Goal: Information Seeking & Learning: Find specific fact

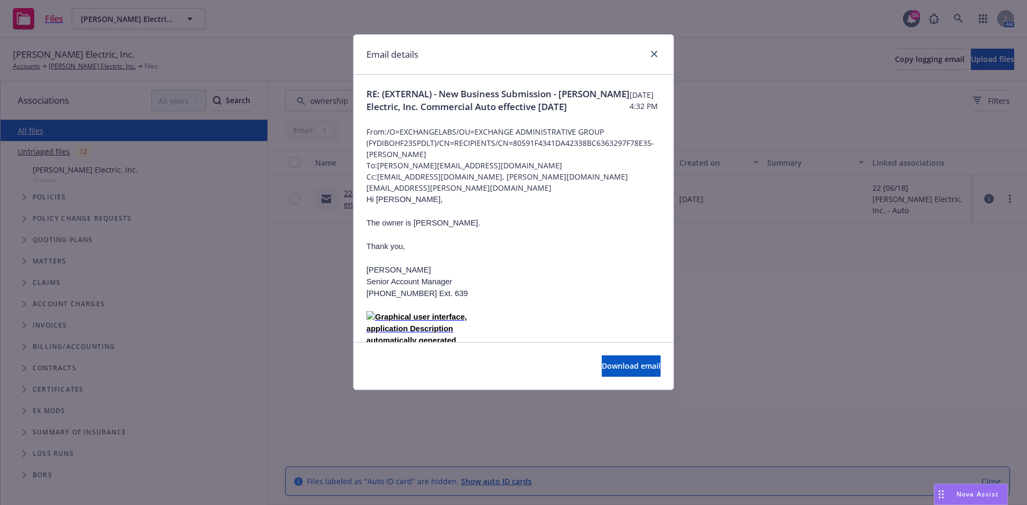
scroll to position [535, 0]
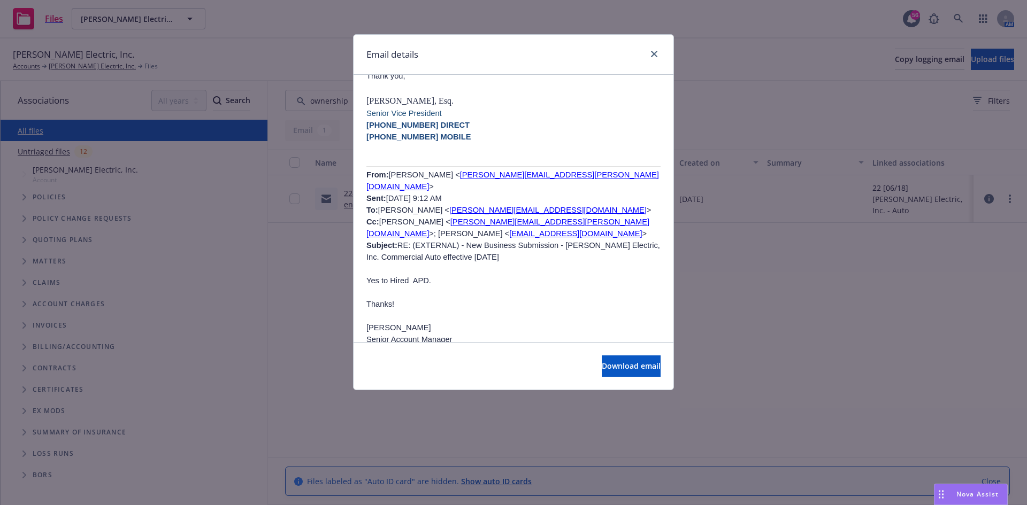
click at [669, 48] on div "Email details" at bounding box center [513, 55] width 320 height 40
click at [658, 52] on link "close" at bounding box center [654, 54] width 13 height 13
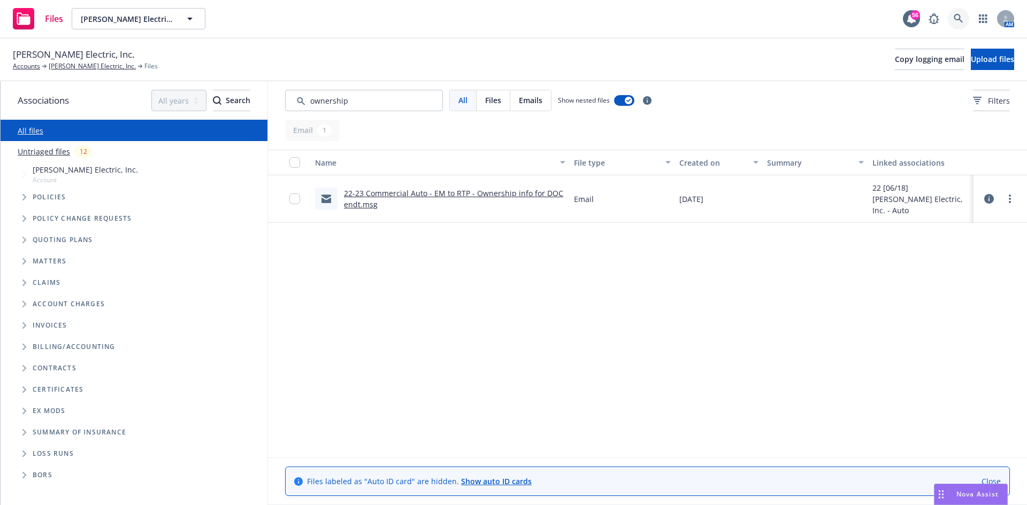
click at [956, 17] on icon at bounding box center [958, 19] width 10 height 10
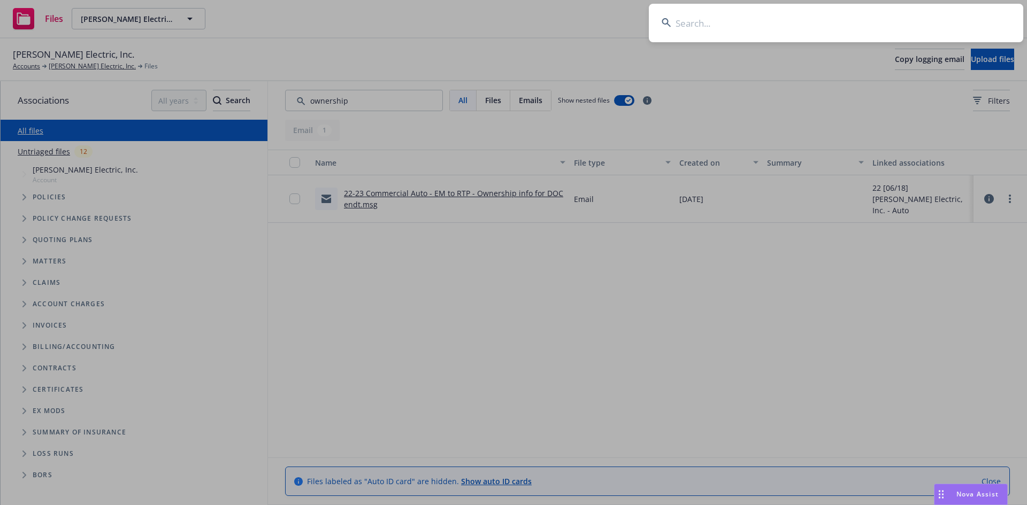
type input "t"
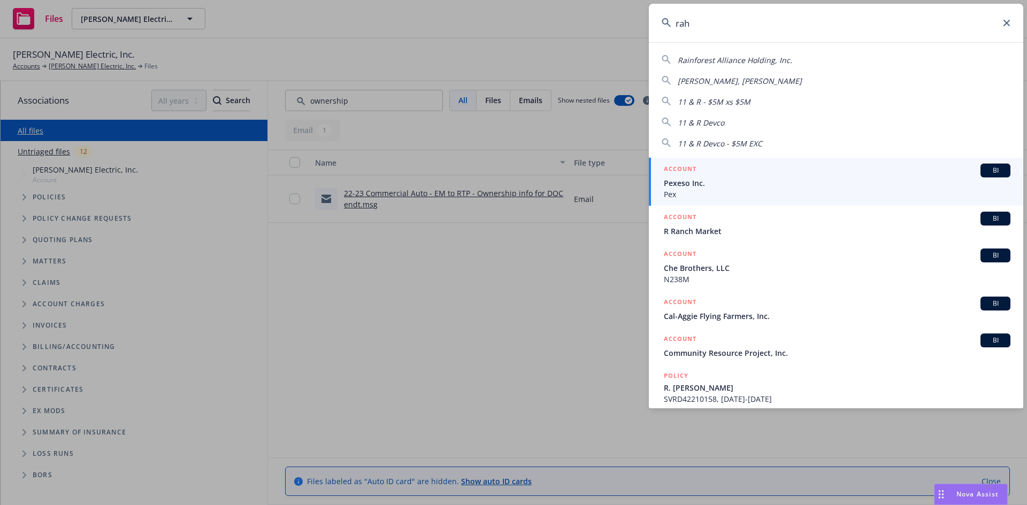
type input "[PERSON_NAME]"
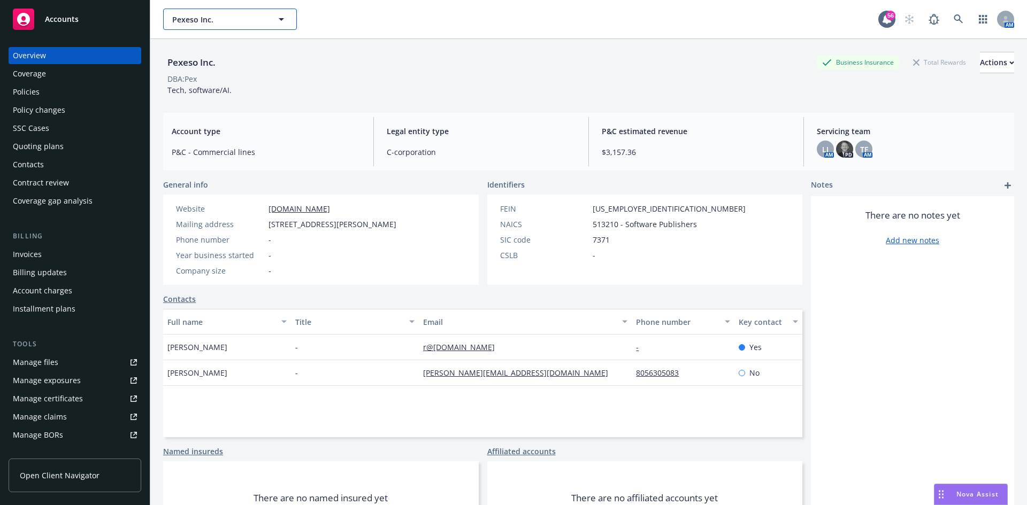
click at [194, 19] on span "Pexeso Inc." at bounding box center [218, 19] width 93 height 11
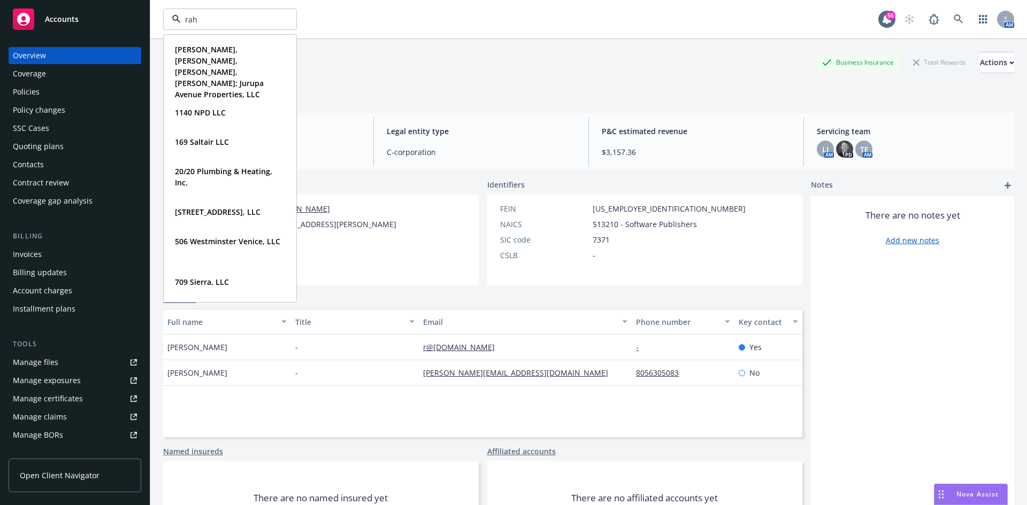
type input "[PERSON_NAME]"
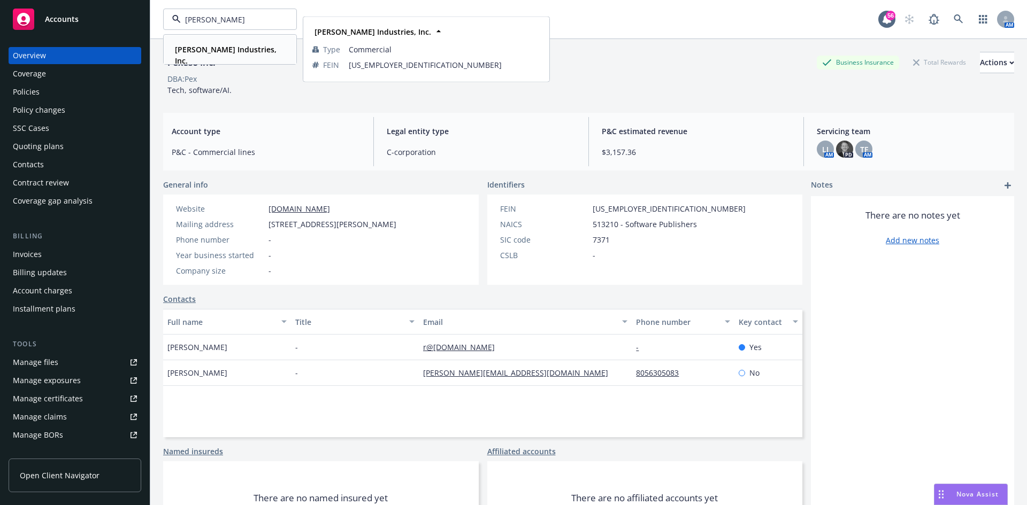
click at [203, 49] on strong "Rahn Industries, Inc." at bounding box center [226, 54] width 102 height 21
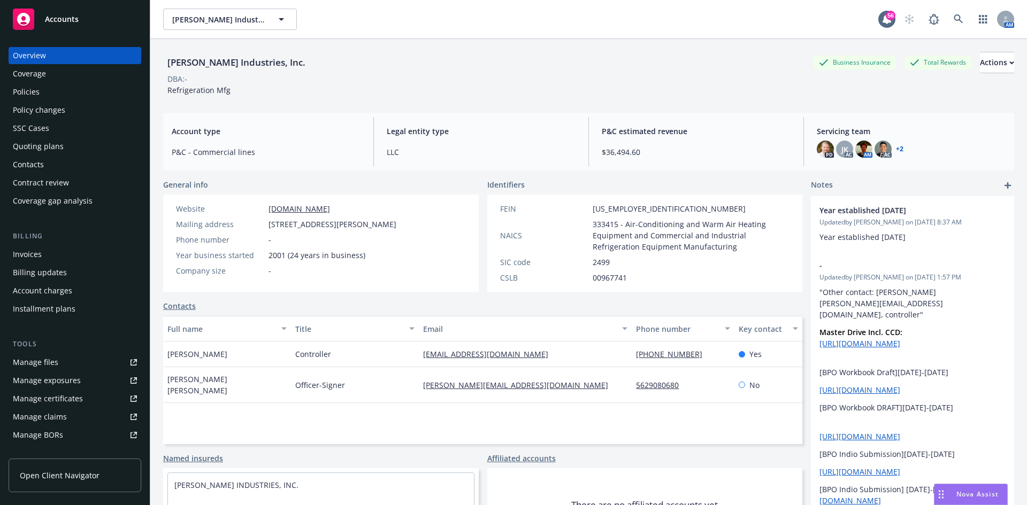
click at [39, 90] on div "Policies" at bounding box center [75, 91] width 124 height 17
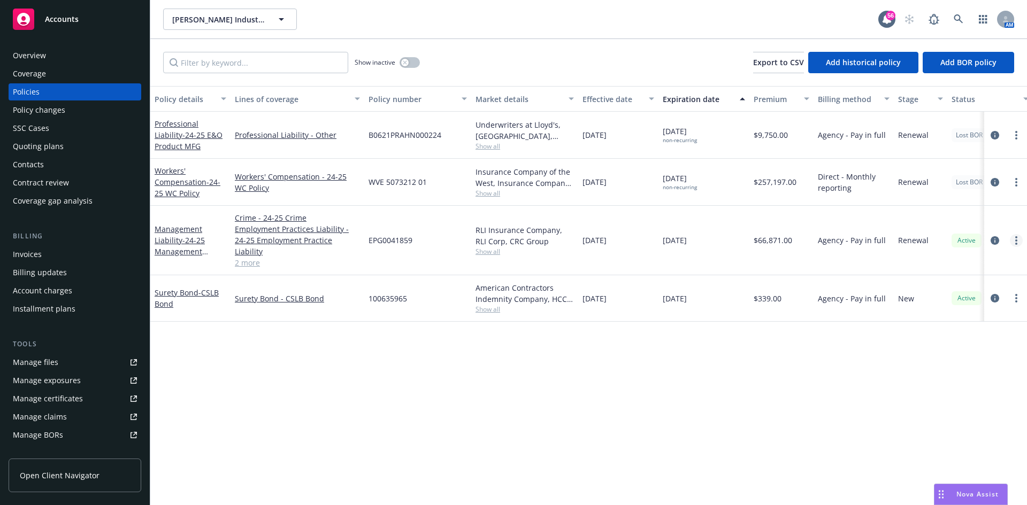
click at [1020, 234] on link "more" at bounding box center [1015, 240] width 13 height 13
click at [951, 381] on link "Copy logging email" at bounding box center [959, 384] width 126 height 21
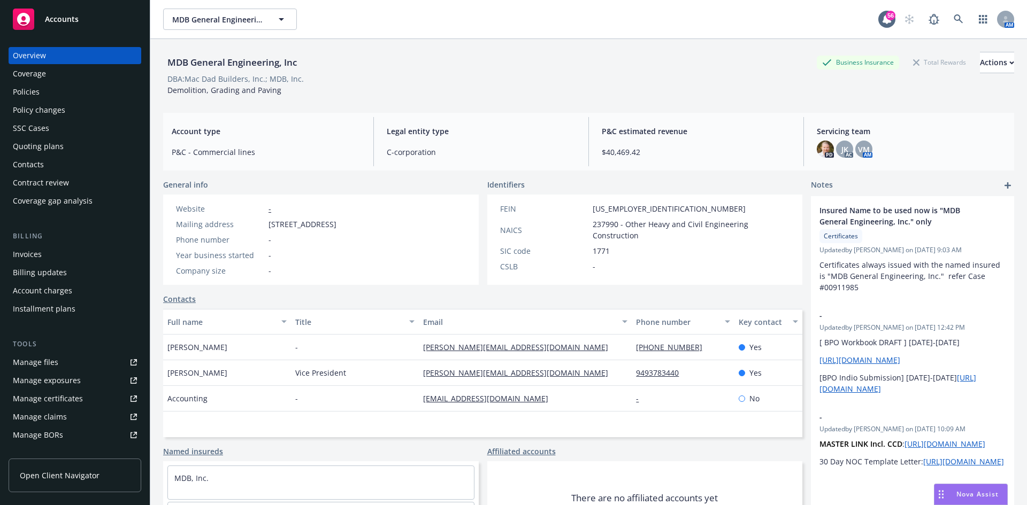
click at [22, 88] on div "Policies" at bounding box center [26, 91] width 27 height 17
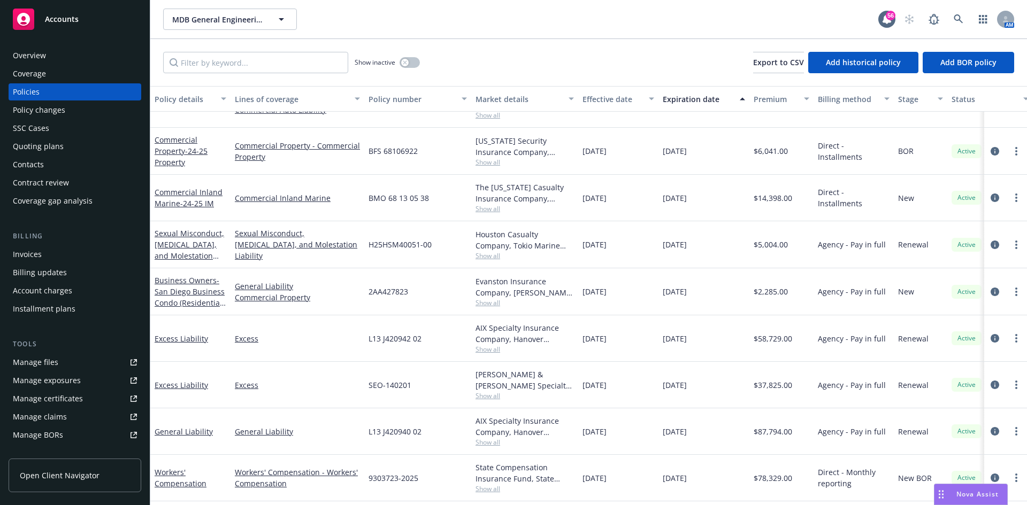
scroll to position [28, 0]
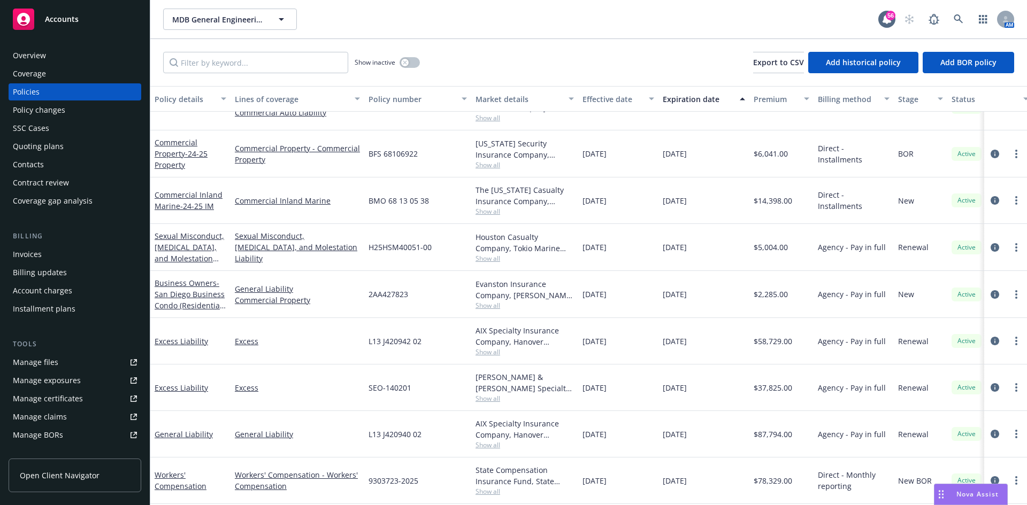
click at [56, 399] on div "Manage certificates" at bounding box center [48, 398] width 70 height 17
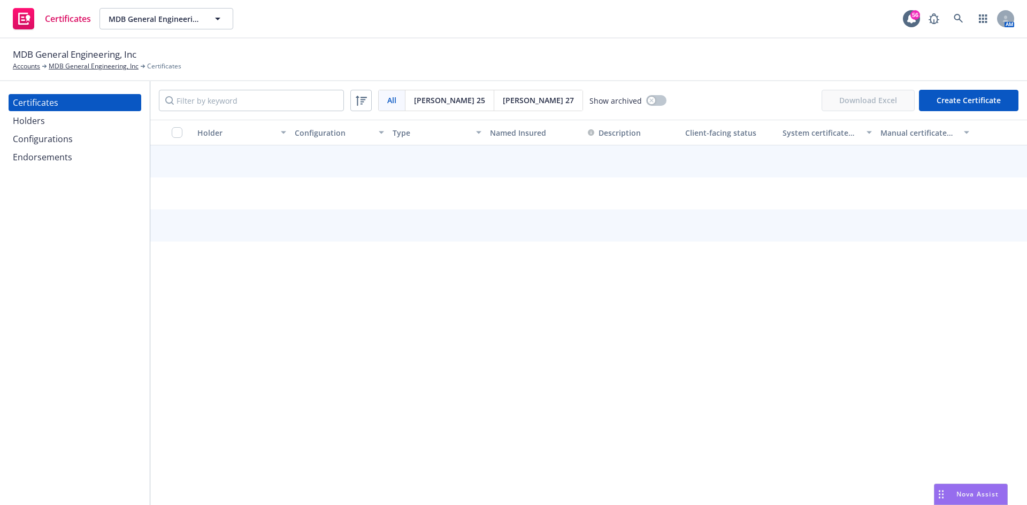
click at [24, 156] on div "Endorsements" at bounding box center [42, 157] width 59 height 17
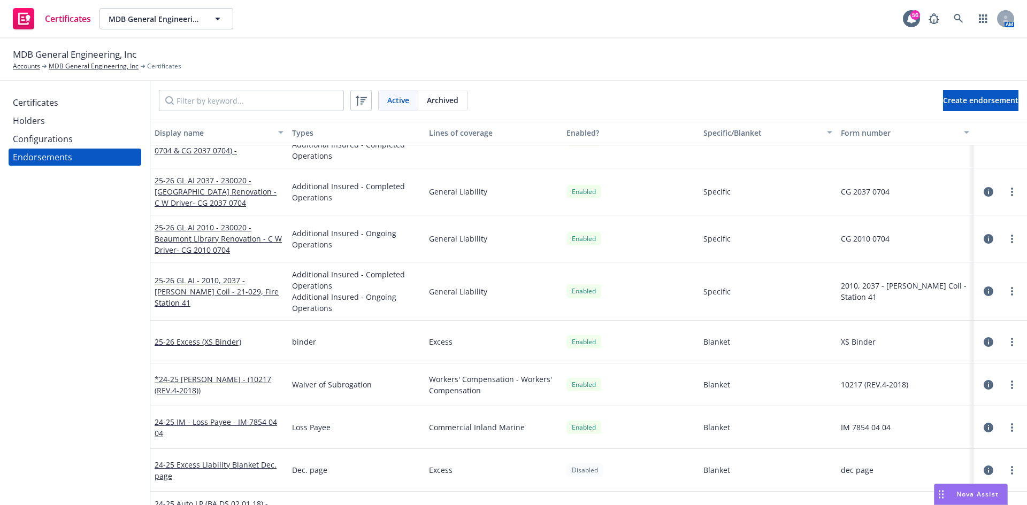
scroll to position [918, 0]
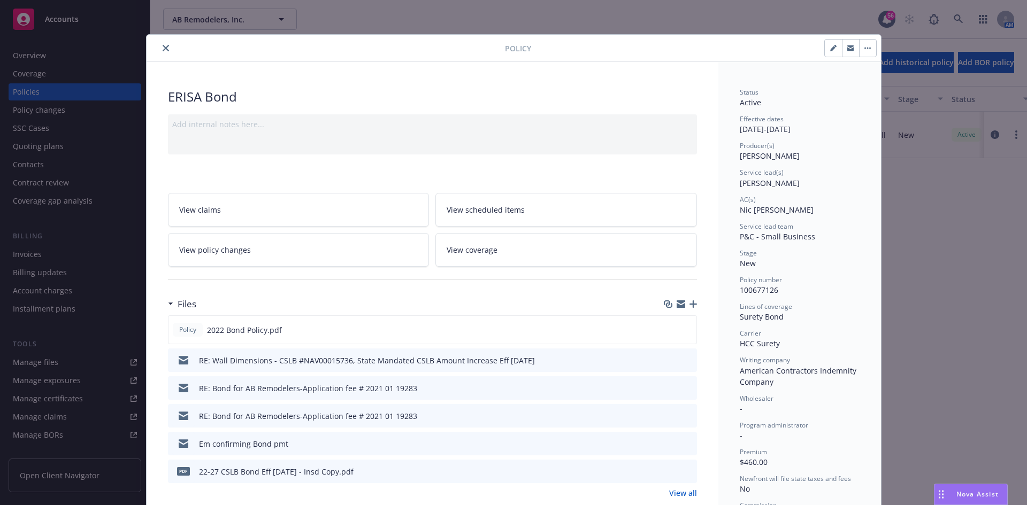
click at [163, 50] on icon "close" at bounding box center [166, 48] width 6 height 6
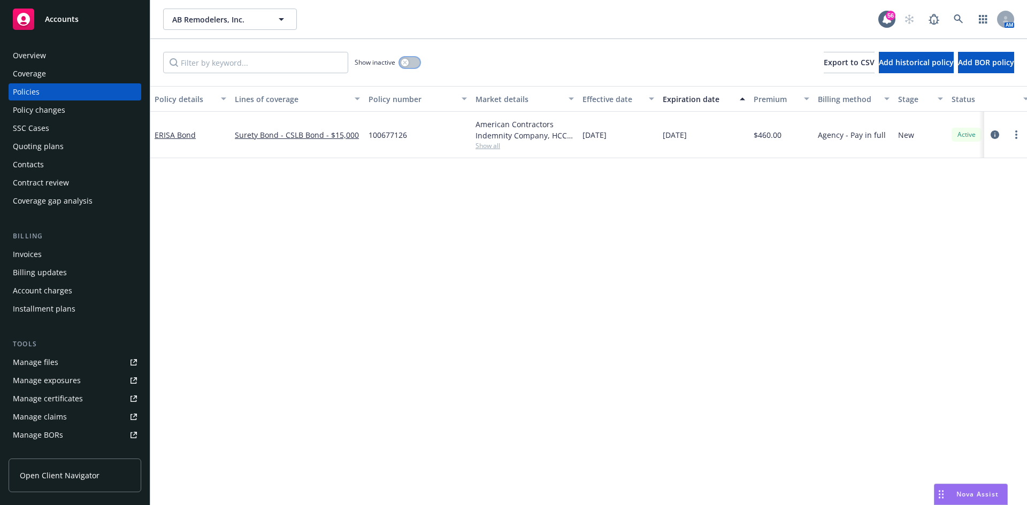
click at [401, 59] on button "button" at bounding box center [409, 62] width 20 height 11
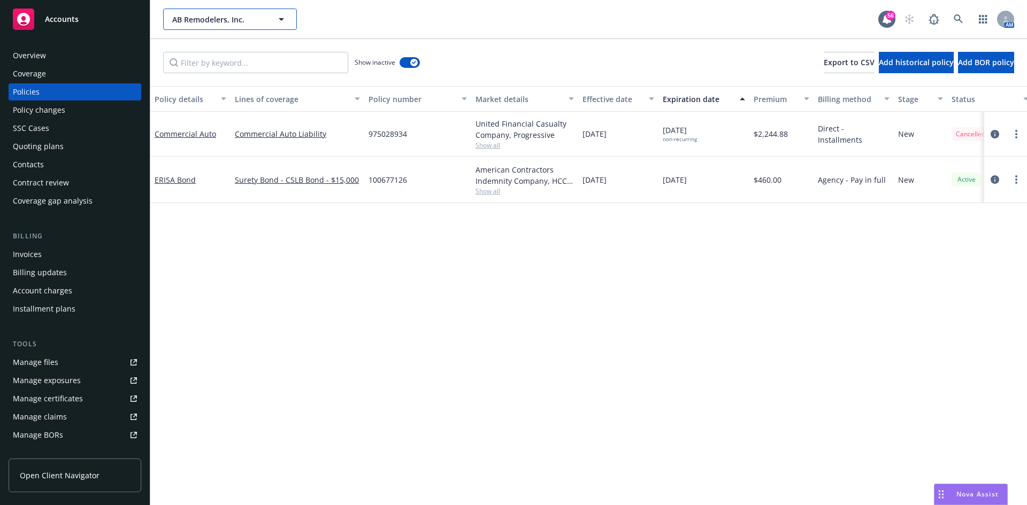
click at [238, 16] on span "AB Remodelers, Inc." at bounding box center [218, 19] width 93 height 11
type input "premier wall"
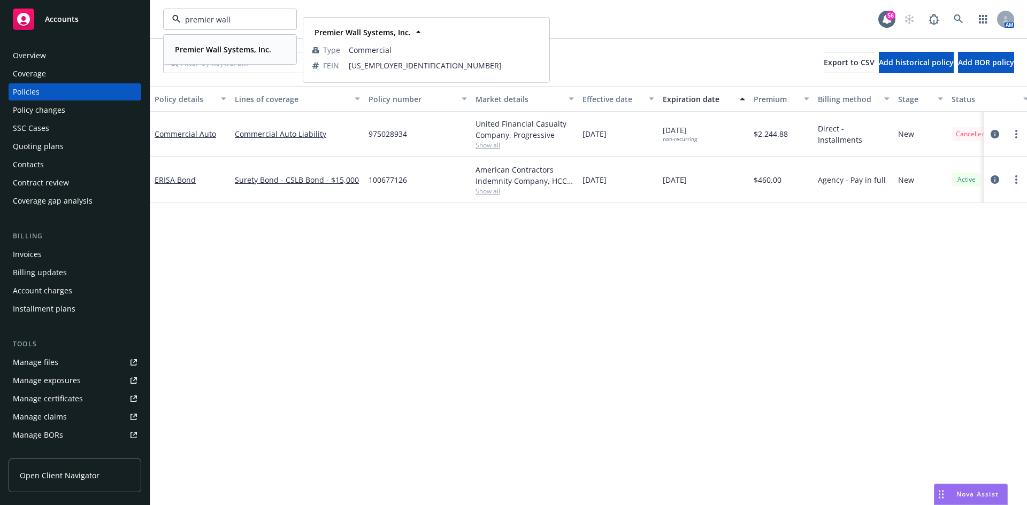
click at [252, 47] on strong "Premier Wall Systems, Inc." at bounding box center [223, 49] width 96 height 10
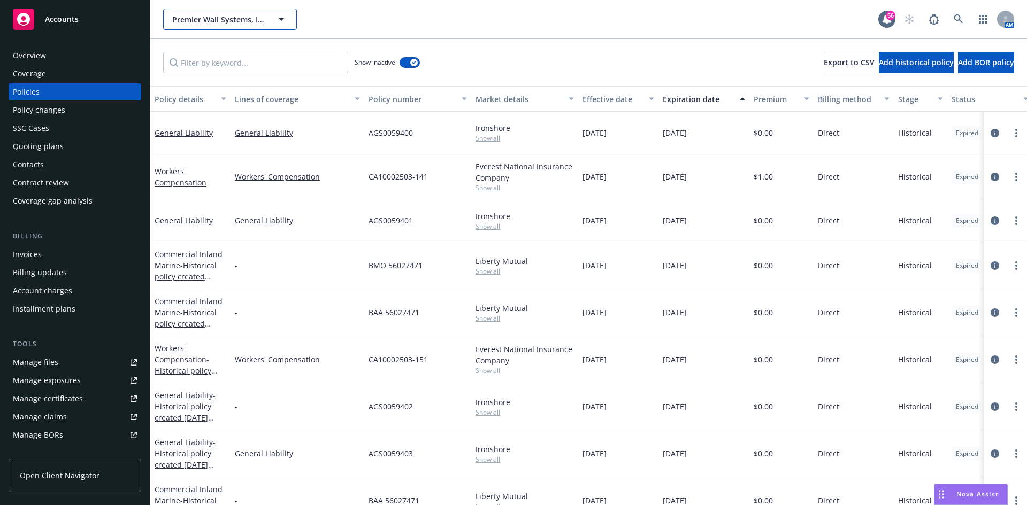
click at [197, 21] on span "Premier Wall Systems, Inc." at bounding box center [218, 19] width 93 height 11
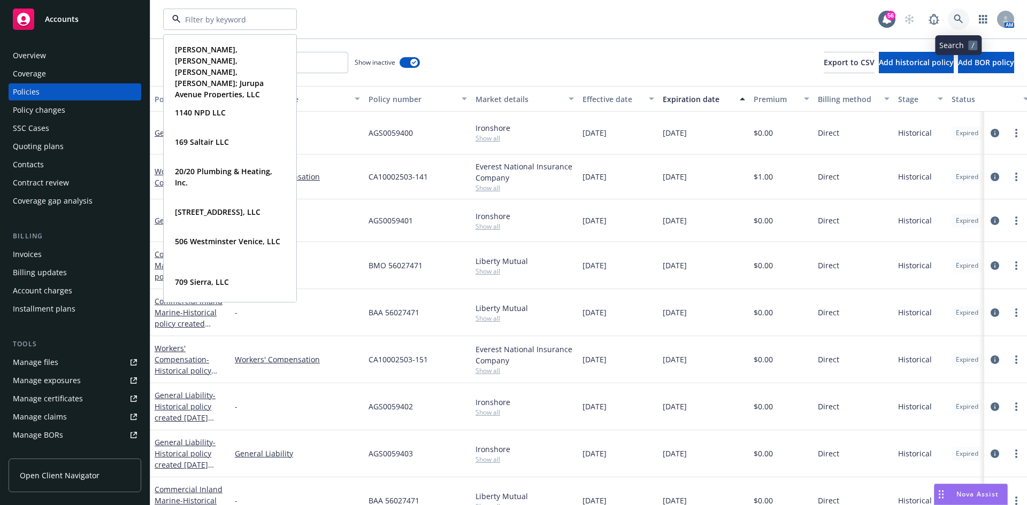
click at [953, 14] on link at bounding box center [957, 19] width 21 height 21
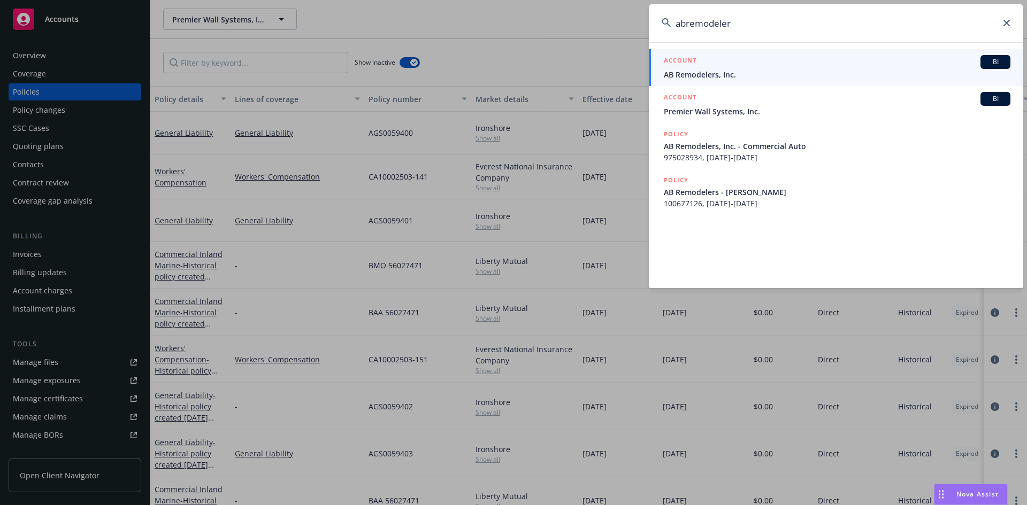
type input "ab remodeler"
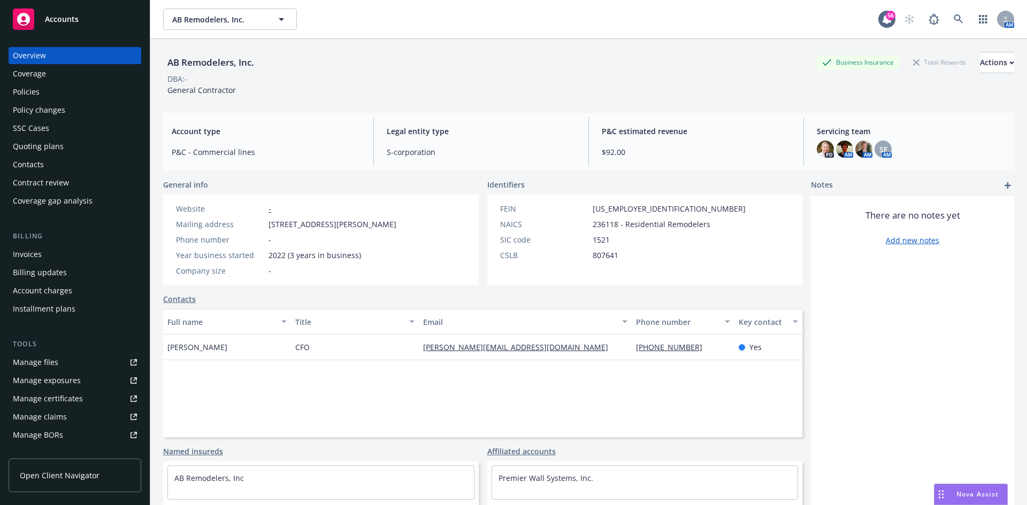
click at [42, 96] on div "Policies" at bounding box center [75, 91] width 124 height 17
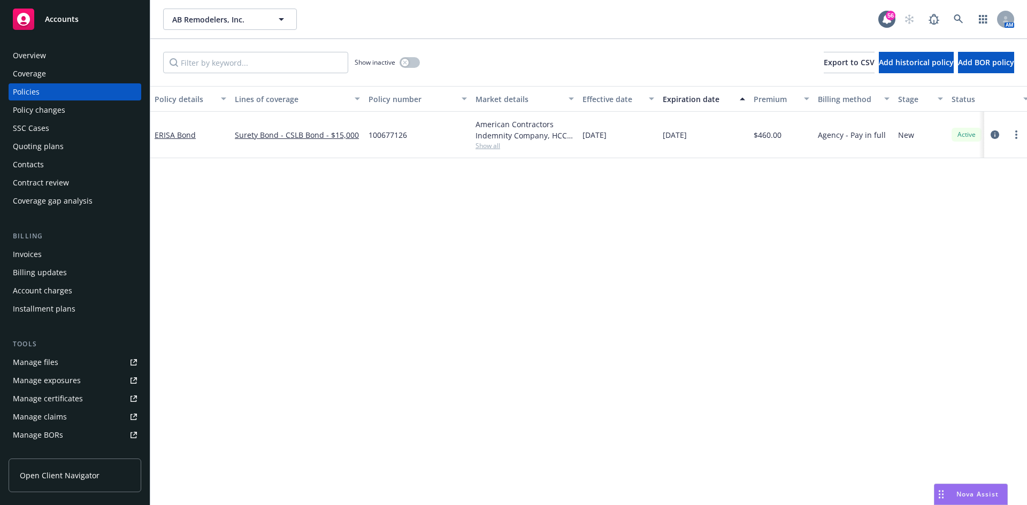
click at [25, 365] on div "Manage files" at bounding box center [35, 362] width 45 height 17
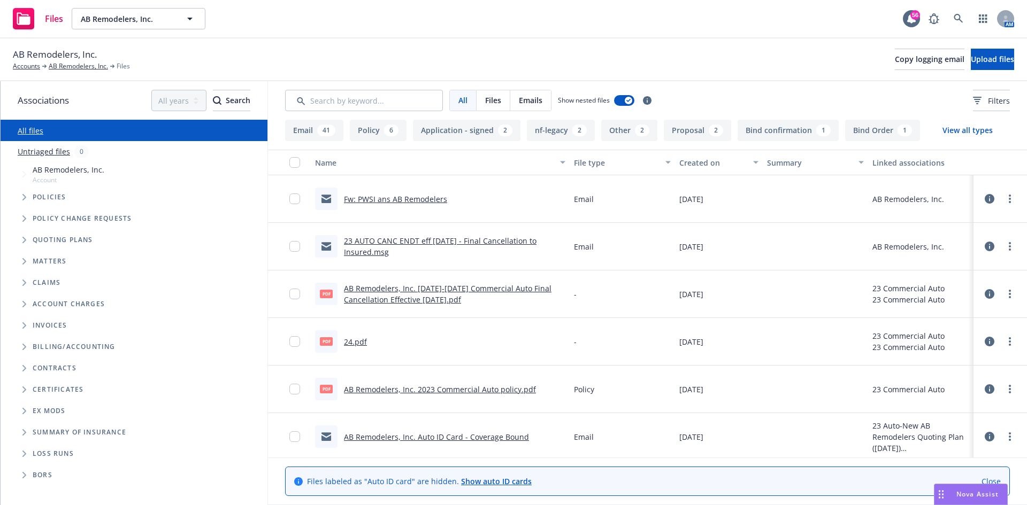
click at [367, 194] on link "Fw: PWSI ans AB Remodelers" at bounding box center [395, 199] width 103 height 10
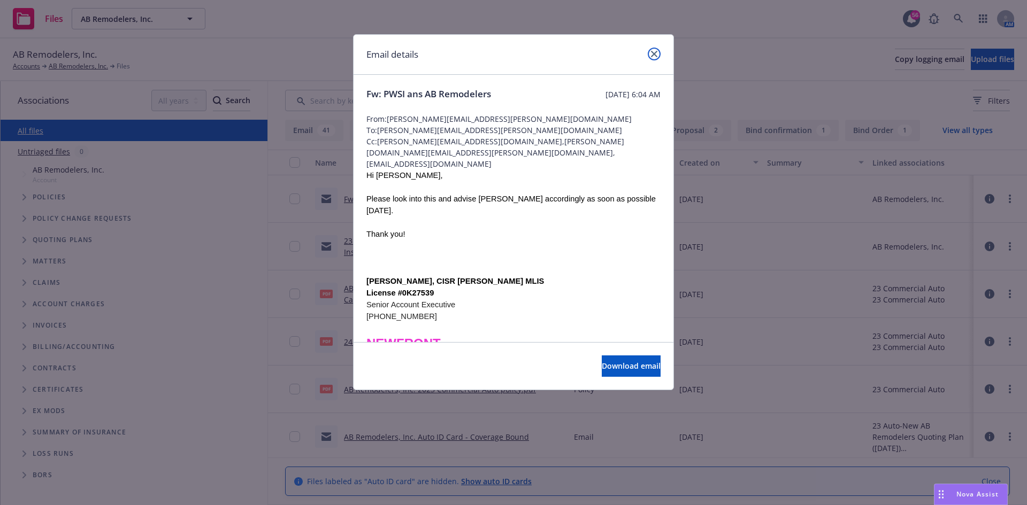
drag, startPoint x: 650, startPoint y: 51, endPoint x: 472, endPoint y: 20, distance: 181.3
click at [650, 51] on link "close" at bounding box center [654, 54] width 13 height 13
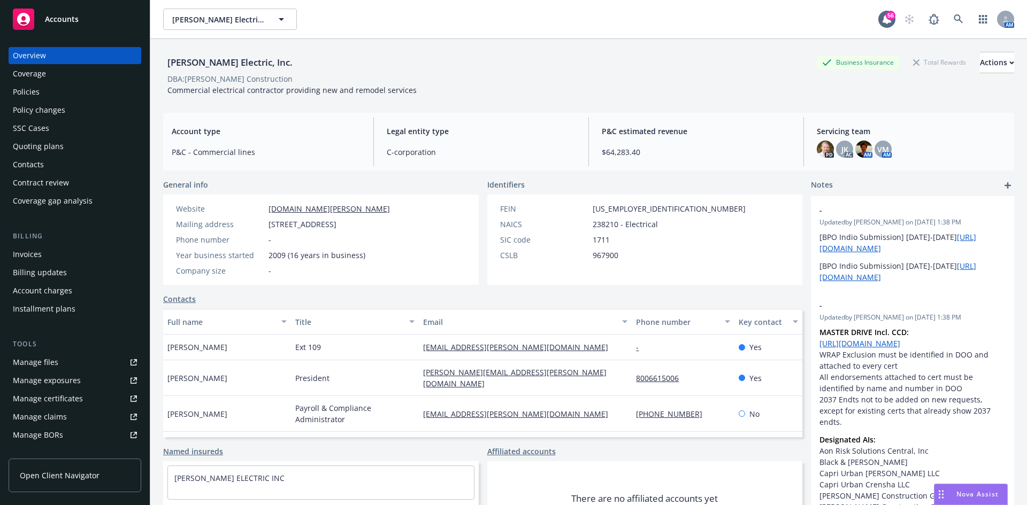
click at [59, 357] on link "Manage files" at bounding box center [75, 362] width 133 height 17
click at [21, 87] on div "Policies" at bounding box center [26, 91] width 27 height 17
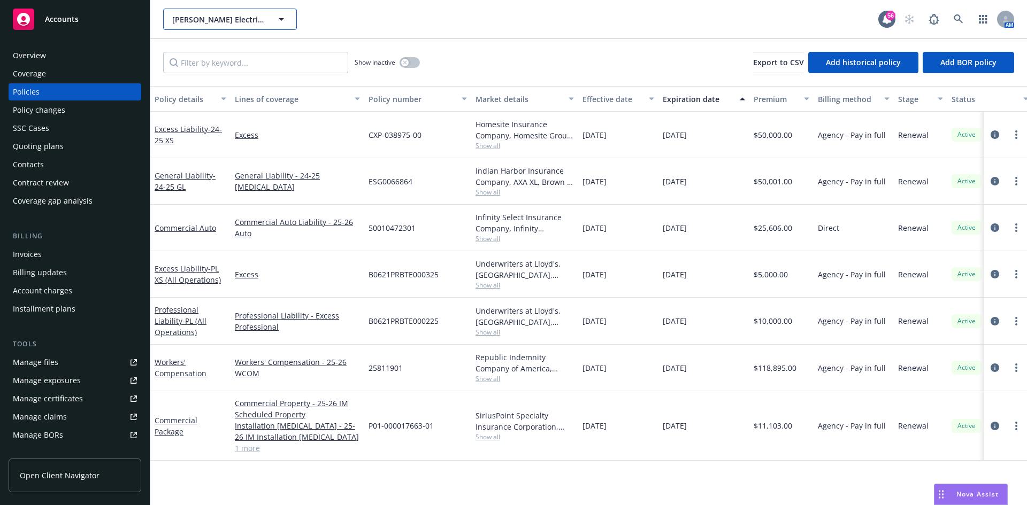
click at [231, 16] on span "[PERSON_NAME] Electric, Inc." at bounding box center [218, 19] width 93 height 11
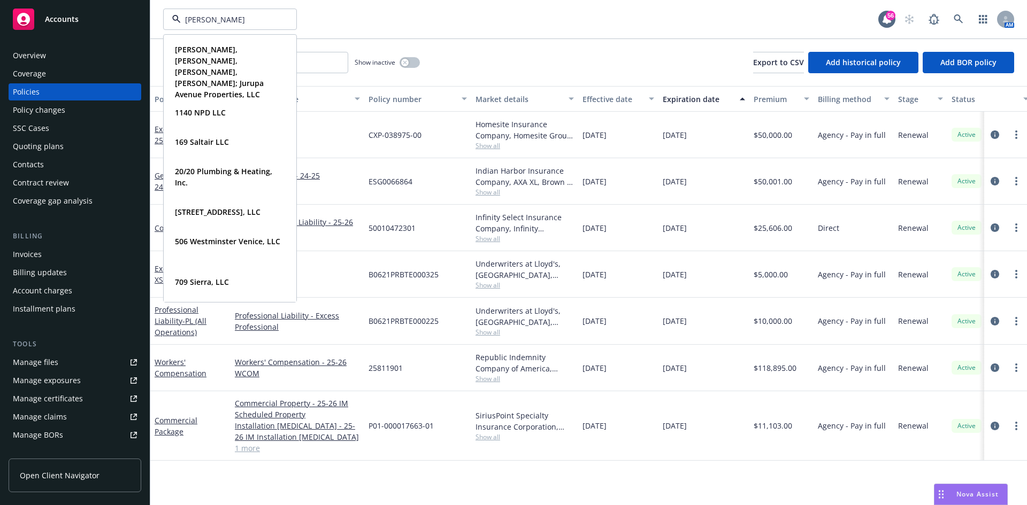
type input "reid"
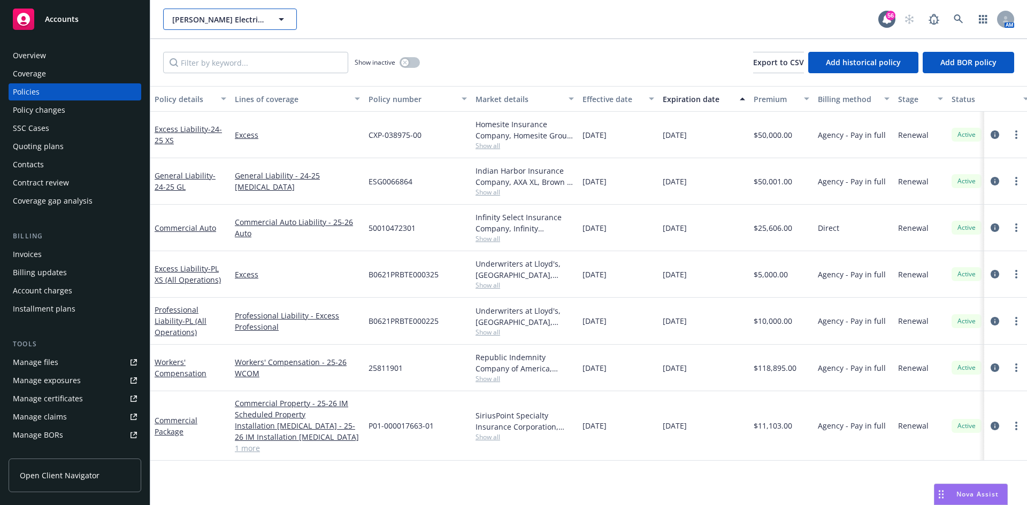
click at [179, 20] on span "RBT Electric, Inc." at bounding box center [218, 19] width 93 height 11
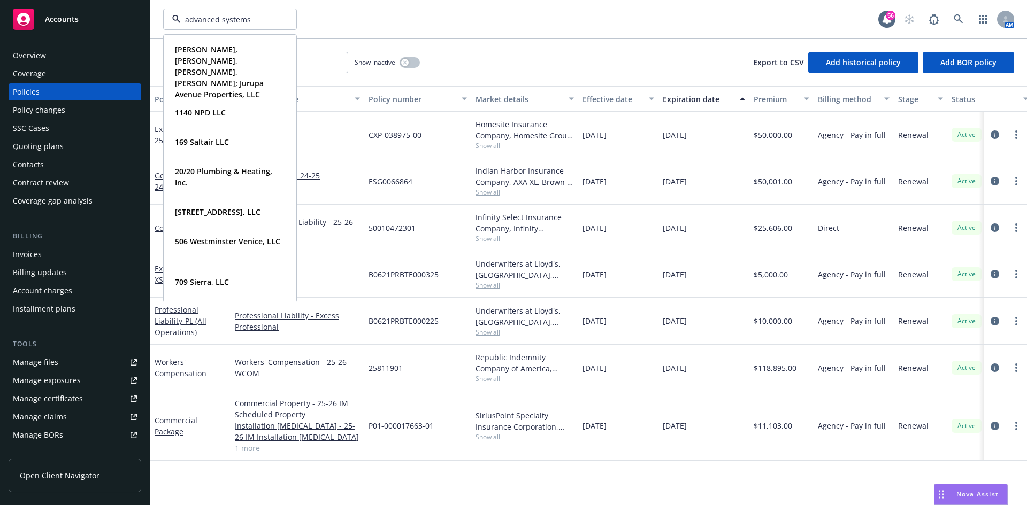
type input "advanced systems"
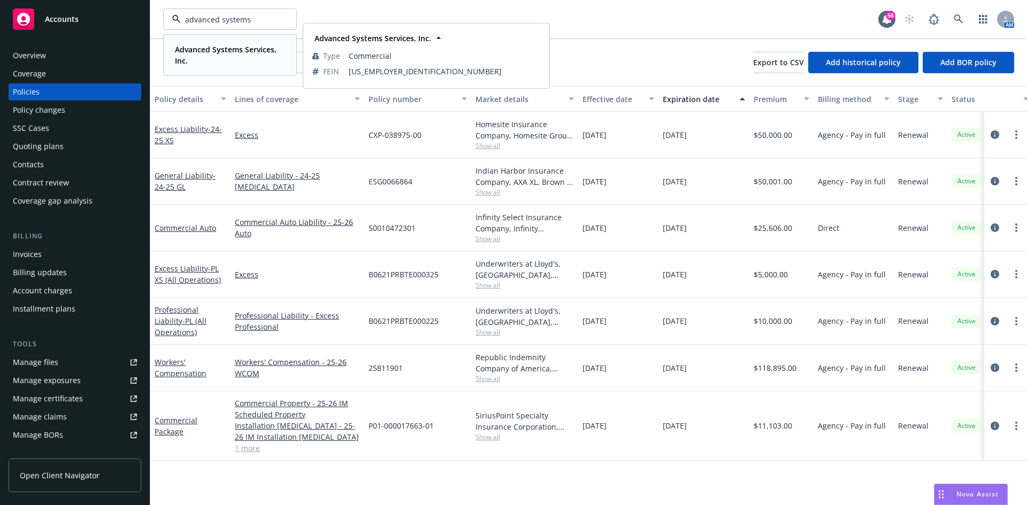
click at [224, 51] on strong "Advanced Systems Services, Inc." at bounding box center [226, 54] width 102 height 21
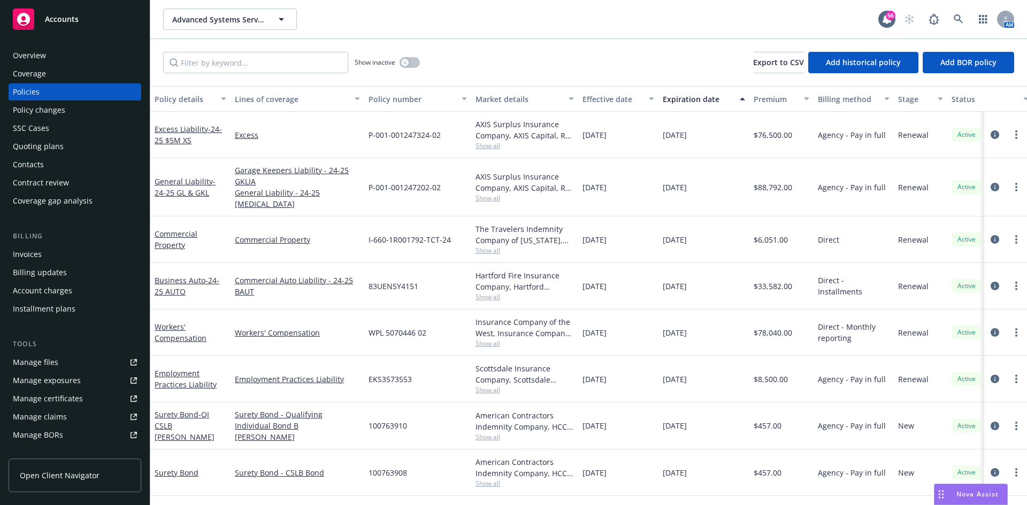
click at [51, 147] on div "Quoting plans" at bounding box center [38, 146] width 51 height 17
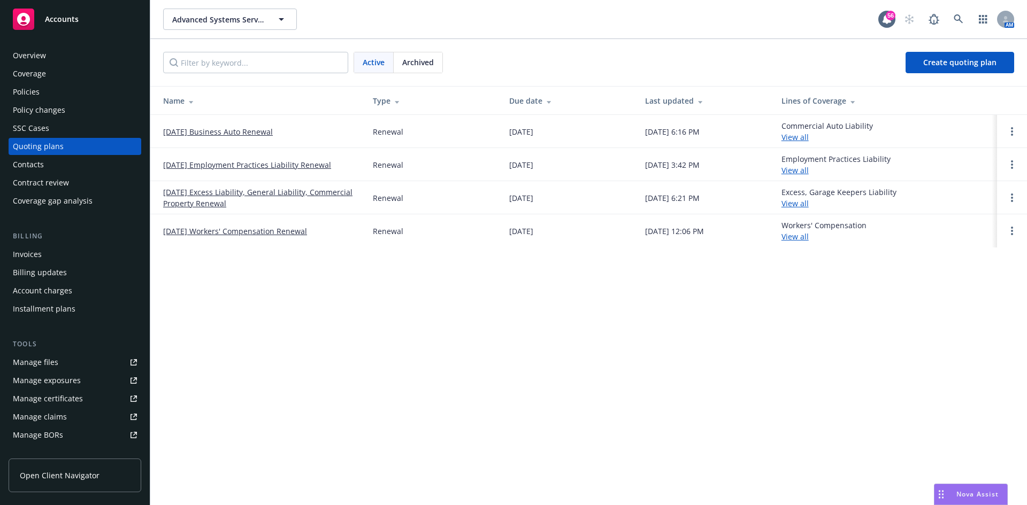
click at [235, 190] on link "09/01/25 Excess Liability, General Liability, Commercial Property Renewal" at bounding box center [259, 198] width 192 height 22
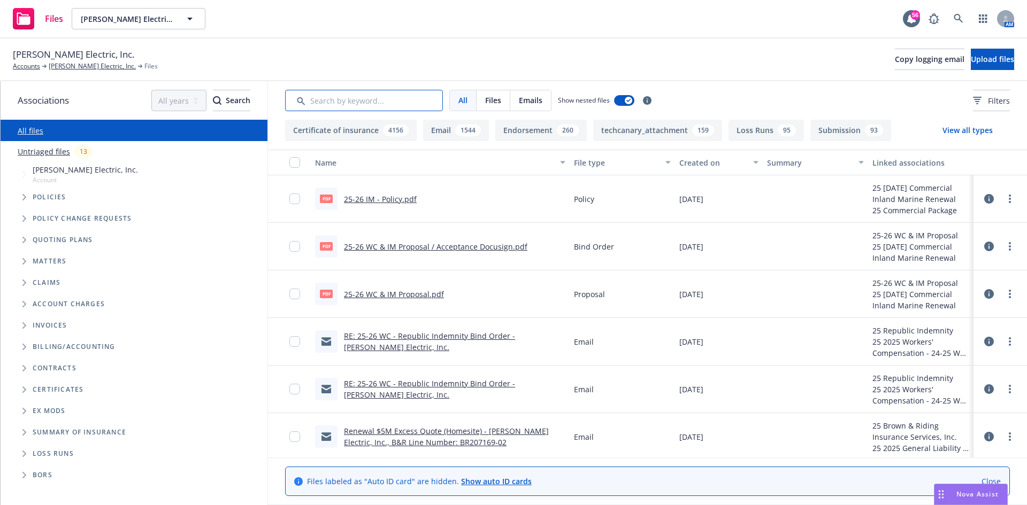
click at [350, 97] on input "Search by keyword..." at bounding box center [364, 100] width 158 height 21
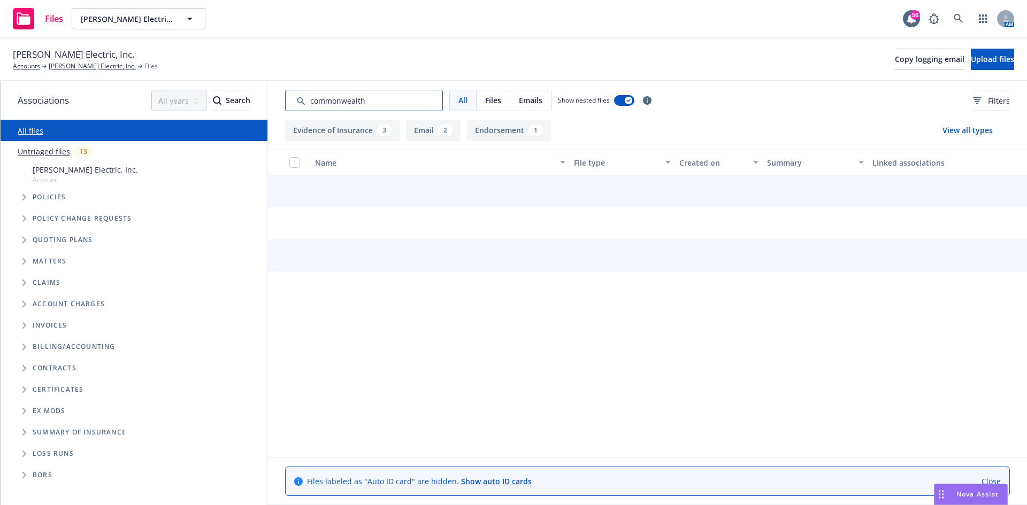
type input "commonwealth"
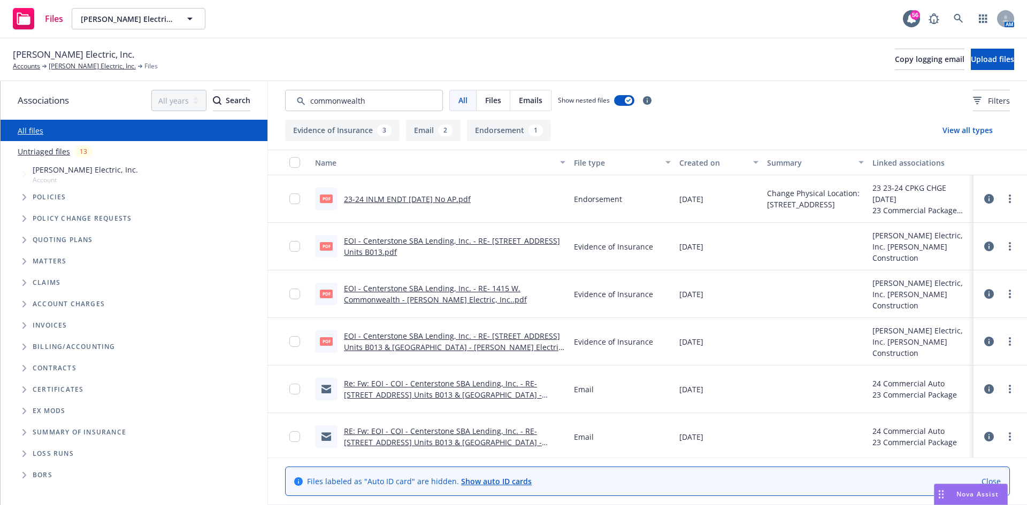
click at [389, 201] on link "23-24 INLM ENDT [DATE] No AP.pdf" at bounding box center [407, 199] width 127 height 10
click at [471, 198] on link "23-24 INLM ENDT 12/15/2023 No AP.pdf" at bounding box center [407, 199] width 127 height 10
click at [388, 391] on link "Re: Fw: EOI - COI - Centerstone SBA Lending, Inc. - RE- 1415 W. Commonwealth Av…" at bounding box center [443, 395] width 198 height 33
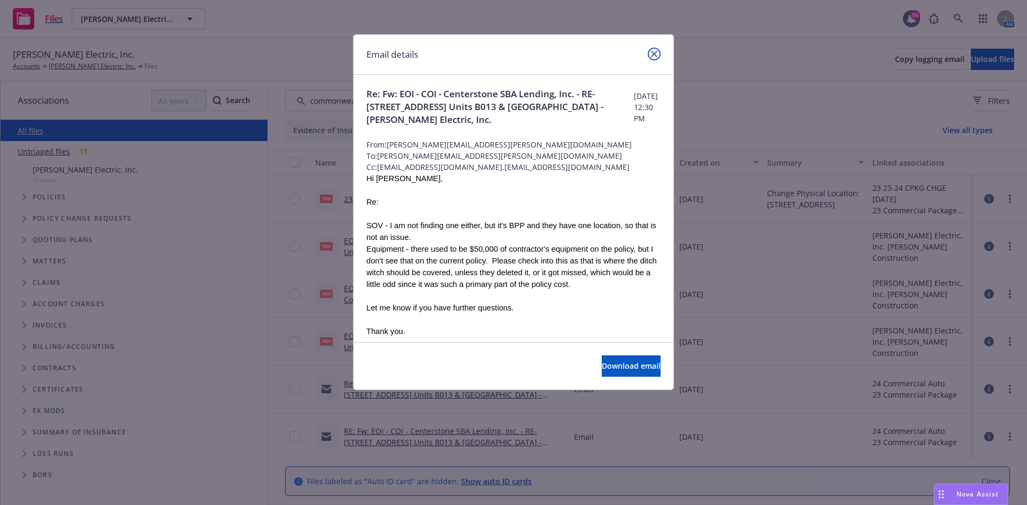
click at [654, 53] on icon "close" at bounding box center [654, 54] width 6 height 6
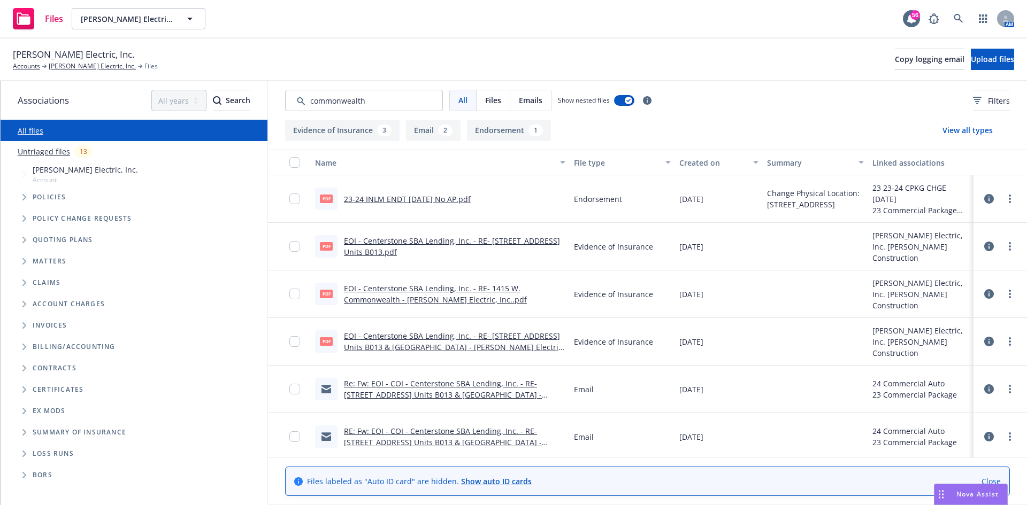
drag, startPoint x: 261, startPoint y: 67, endPoint x: 399, endPoint y: 150, distance: 161.7
click at [261, 67] on div "RBT Electric, Inc. Accounts RBT Electric, Inc. Files Copy logging email Upload …" at bounding box center [513, 60] width 1001 height 24
click at [115, 17] on span "RBT Electric, Inc." at bounding box center [127, 18] width 93 height 11
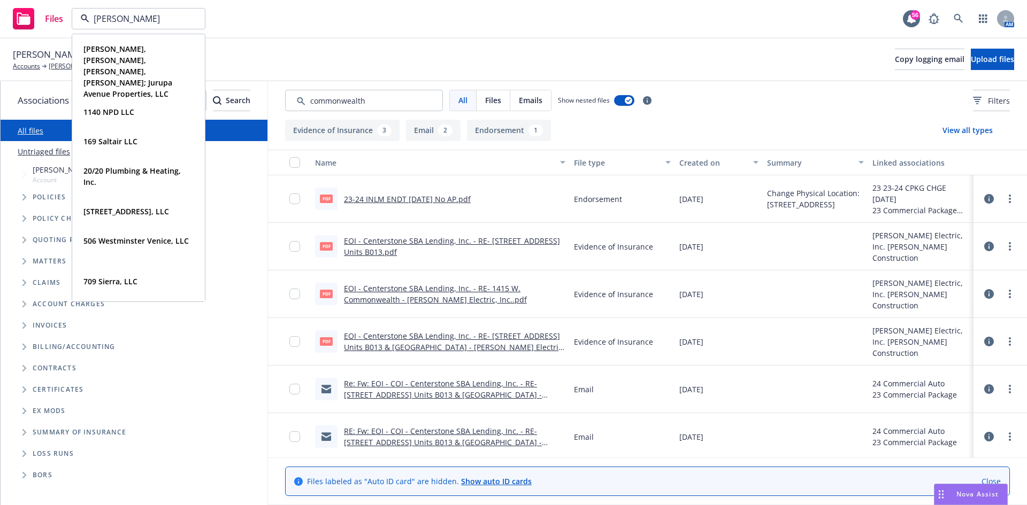
type input "reid"
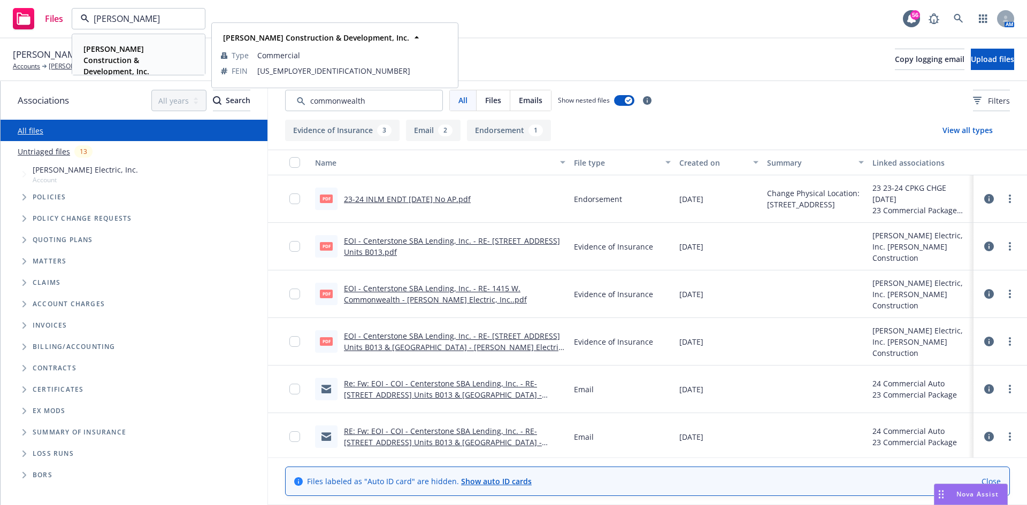
click at [116, 53] on strong "Reid Construction & Development, Inc." at bounding box center [116, 60] width 66 height 33
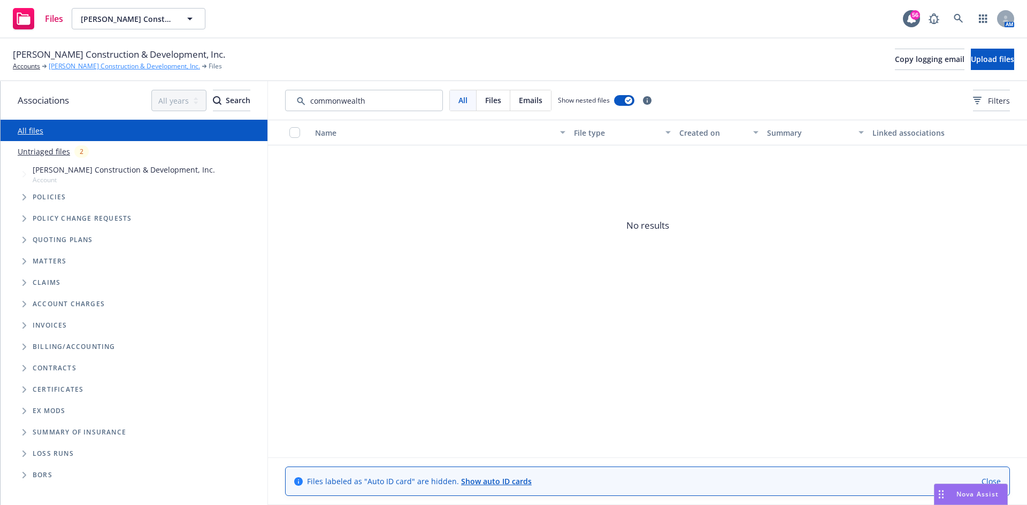
click at [111, 68] on link "Reid Construction & Development, Inc." at bounding box center [124, 66] width 151 height 10
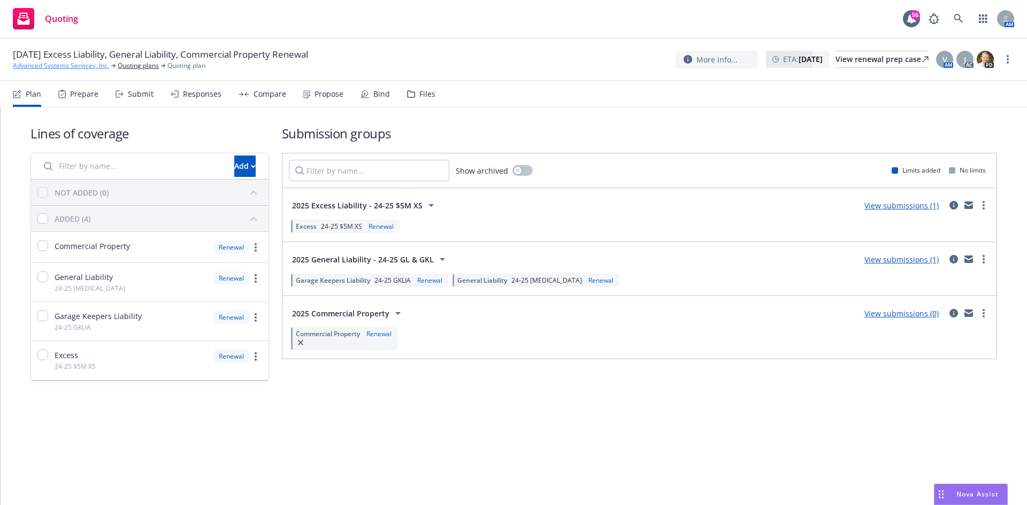
click at [67, 63] on link "Advanced Systems Services, Inc." at bounding box center [61, 66] width 96 height 10
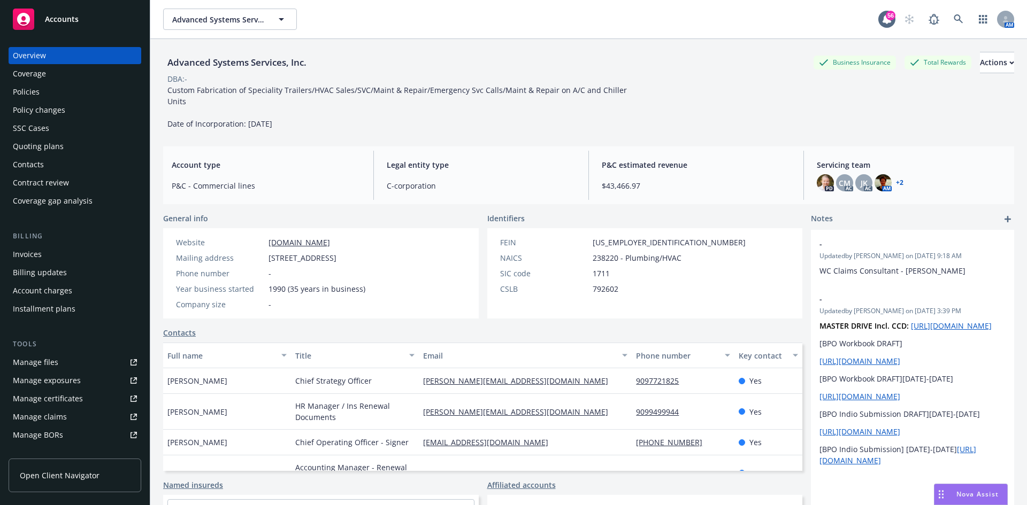
click at [45, 97] on div "Policies" at bounding box center [75, 91] width 124 height 17
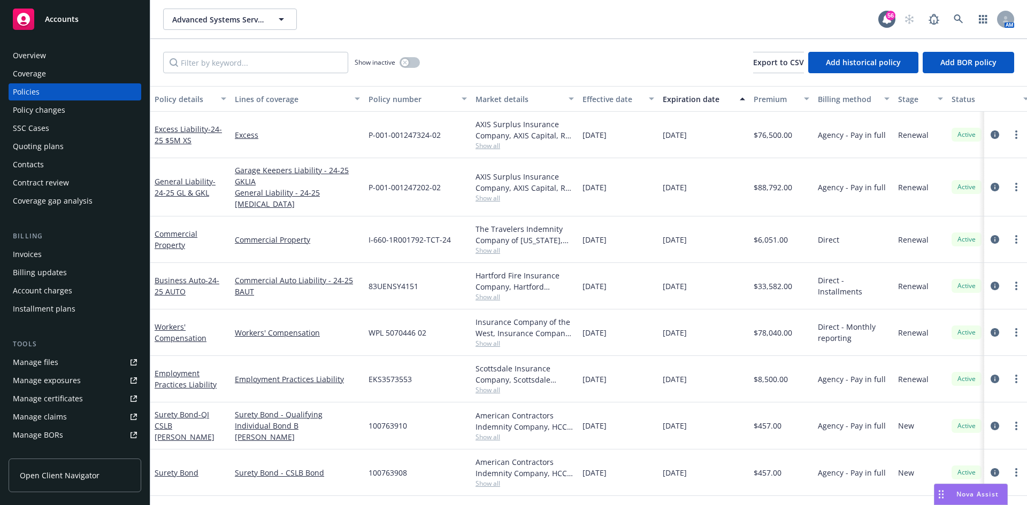
click at [565, 229] on div "The Travelers Indemnity Company of [US_STATE], Travelers Insurance" at bounding box center [524, 234] width 98 height 22
click at [179, 229] on link "Commercial Property" at bounding box center [176, 239] width 43 height 21
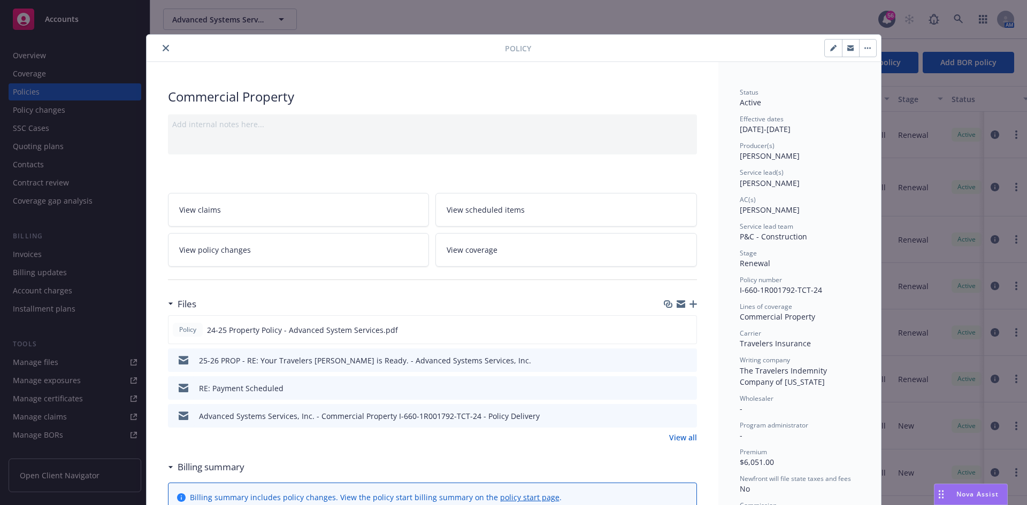
drag, startPoint x: 159, startPoint y: 51, endPoint x: 169, endPoint y: 55, distance: 11.2
click at [159, 51] on button "close" at bounding box center [165, 48] width 13 height 13
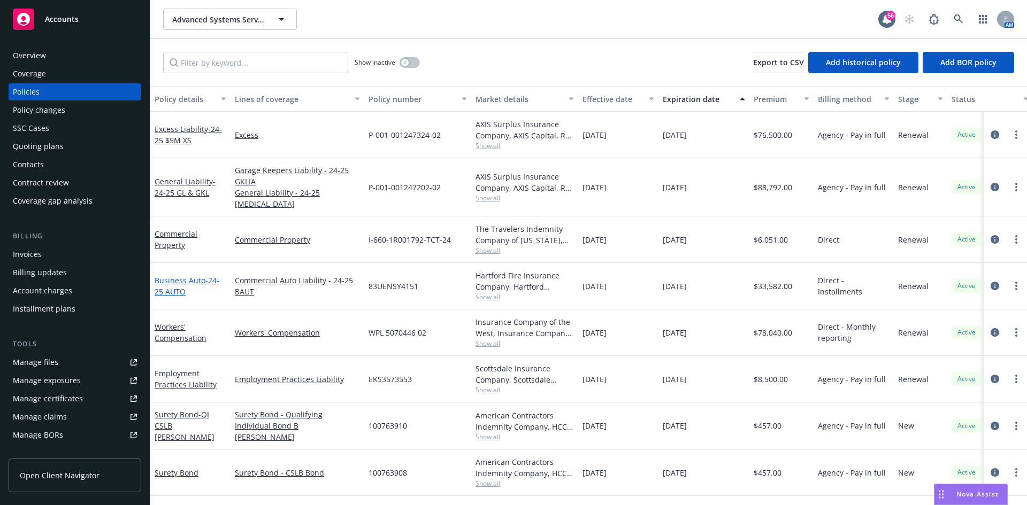
click at [200, 275] on link "Business Auto - 24-25 AUTO" at bounding box center [187, 285] width 65 height 21
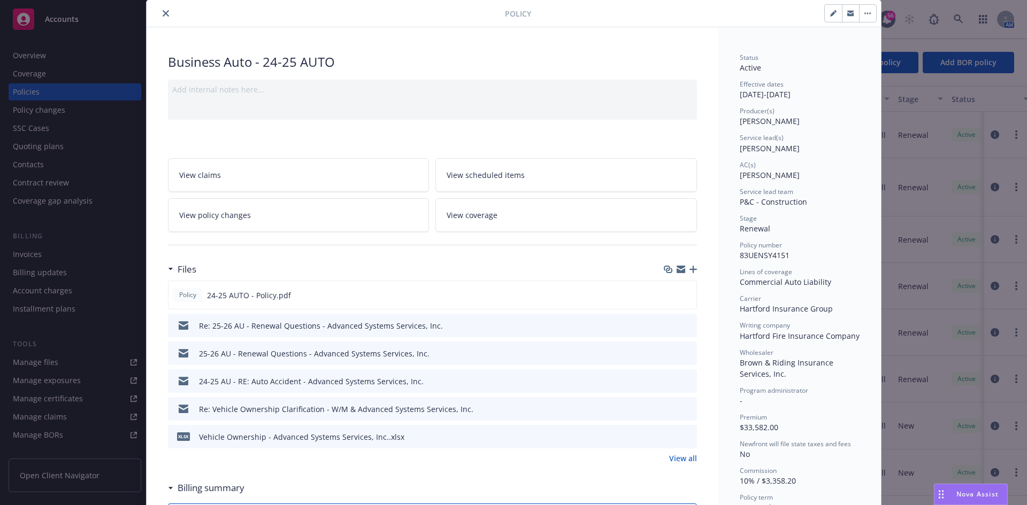
scroll to position [53, 0]
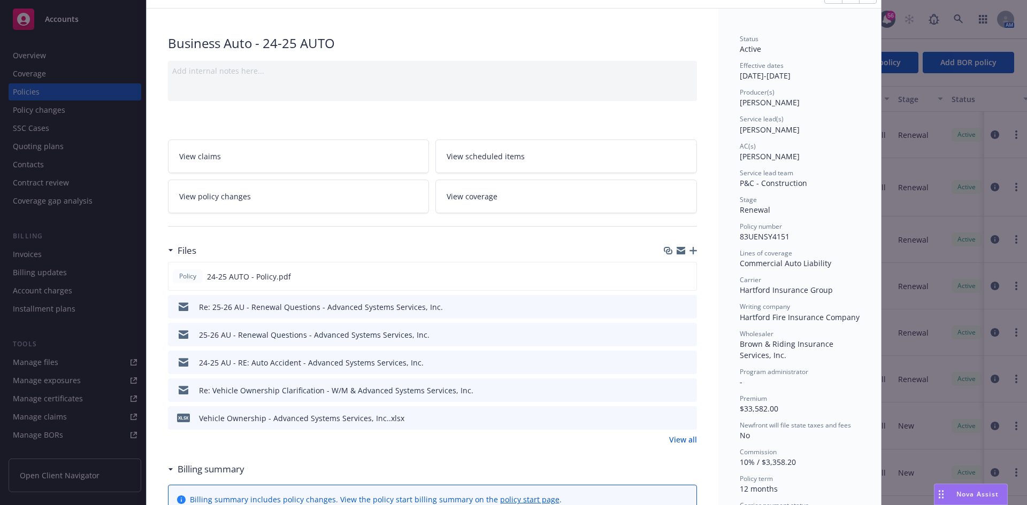
click at [684, 304] on icon "preview file" at bounding box center [687, 306] width 10 height 7
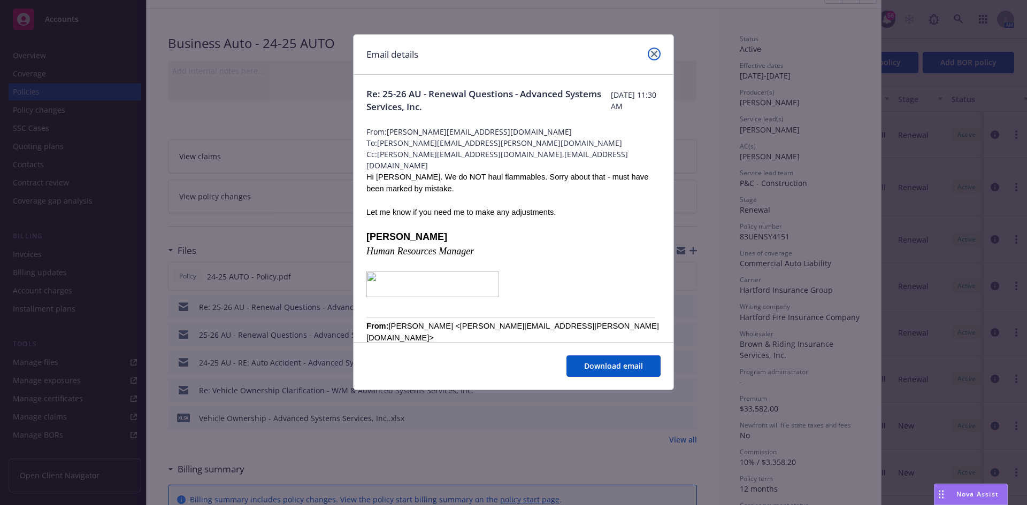
click at [650, 50] on link "close" at bounding box center [654, 54] width 13 height 13
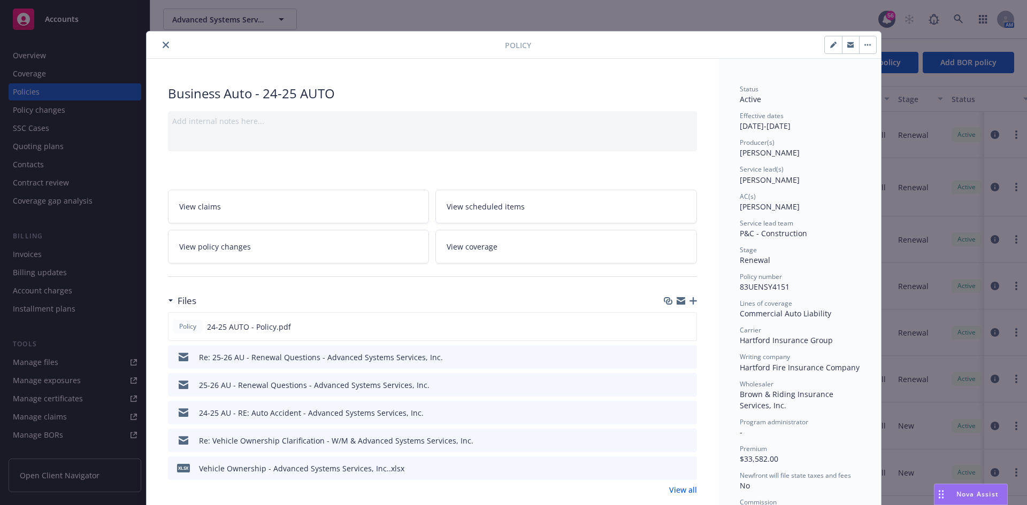
scroll to position [0, 0]
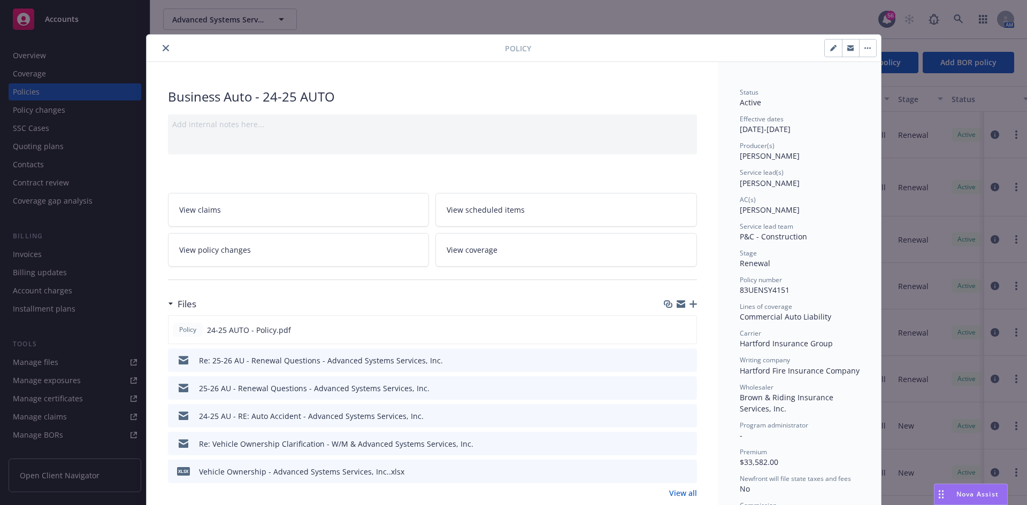
click at [163, 51] on button "close" at bounding box center [165, 48] width 13 height 13
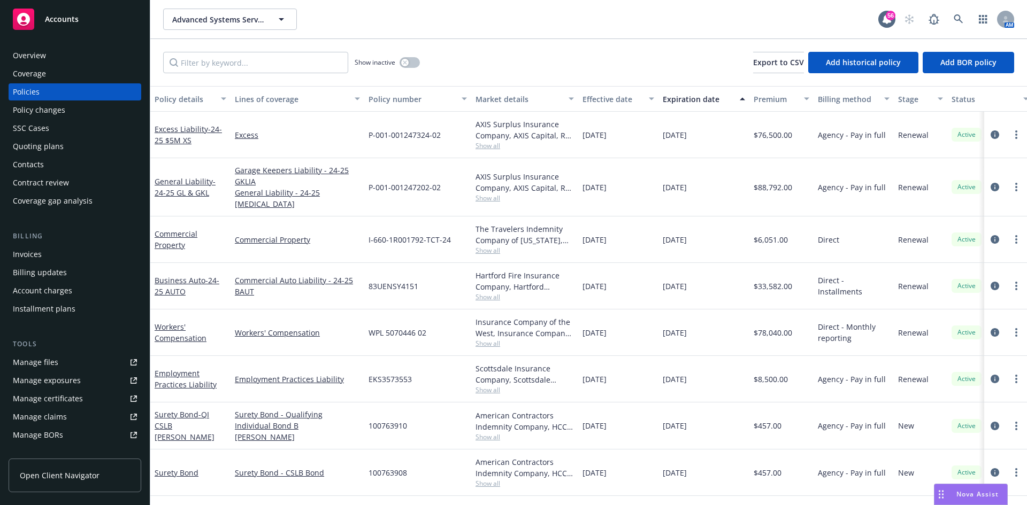
click at [47, 147] on div "Quoting plans" at bounding box center [38, 146] width 51 height 17
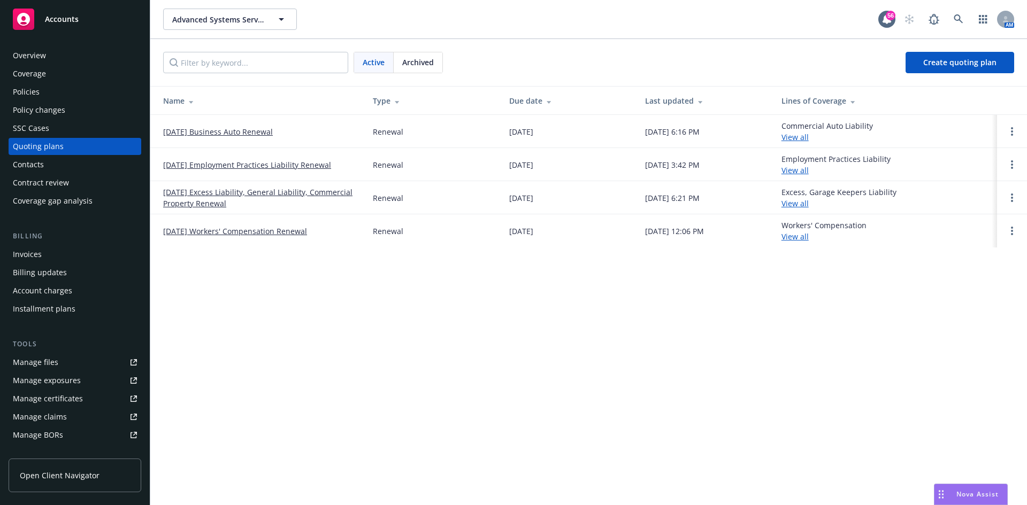
click at [235, 190] on link "[DATE] Excess Liability, General Liability, Commercial Property Renewal" at bounding box center [259, 198] width 192 height 22
